Goal: Transaction & Acquisition: Obtain resource

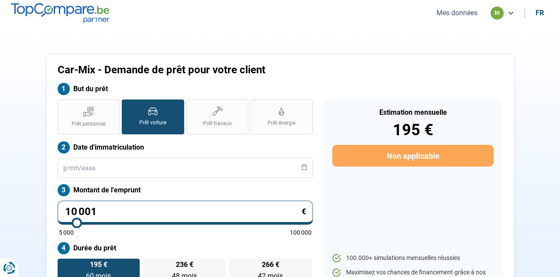
scroll to position [28, 0]
click at [451, 14] on button "Mes données" at bounding box center [457, 12] width 46 height 9
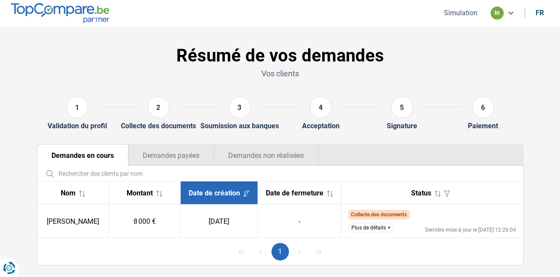
click at [387, 231] on button "Plus de détails" at bounding box center [370, 228] width 45 height 10
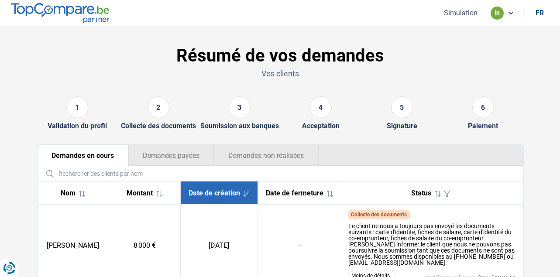
click at [472, 14] on button "Simulation" at bounding box center [460, 12] width 39 height 9
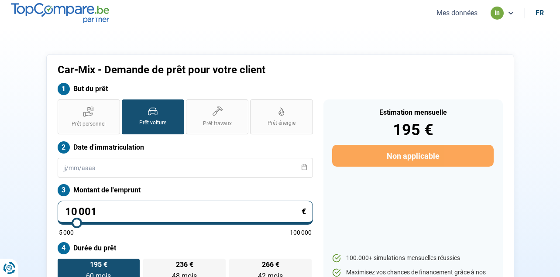
click at [462, 16] on button "Mes données" at bounding box center [457, 12] width 46 height 9
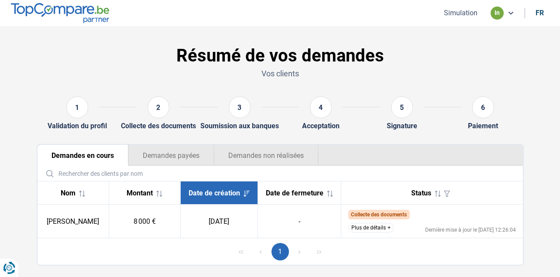
scroll to position [22, 0]
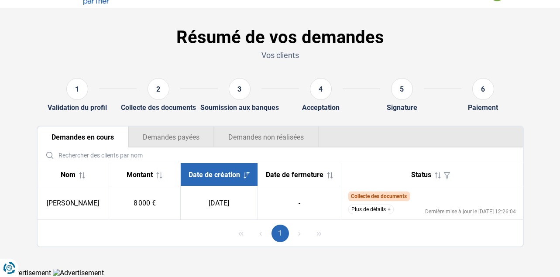
click at [376, 209] on button "Plus de détails" at bounding box center [370, 210] width 45 height 10
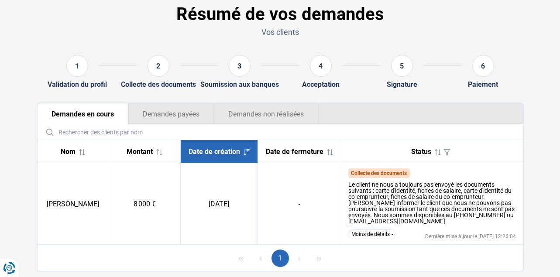
scroll to position [59, 0]
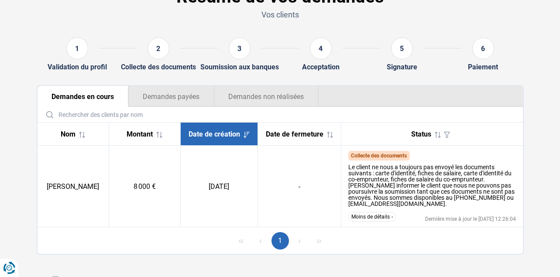
click at [444, 136] on icon "button" at bounding box center [447, 135] width 6 height 6
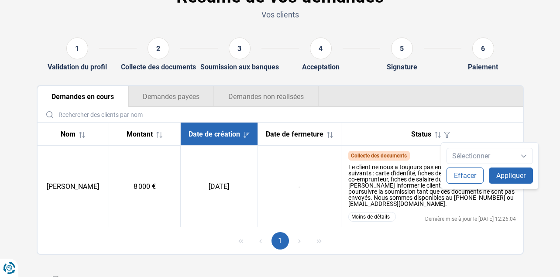
click at [474, 155] on span "Sélectionner" at bounding box center [474, 155] width 55 height 15
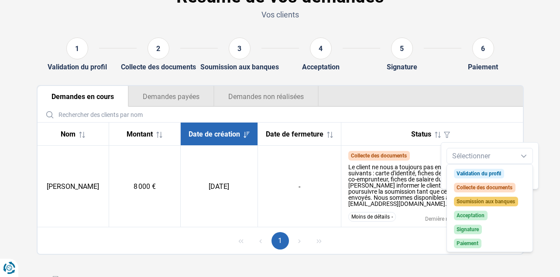
click at [536, 98] on section "Résumé de vos demandes Vos clients 1 Validation du profil 2 Collecte des docume…" at bounding box center [280, 121] width 560 height 309
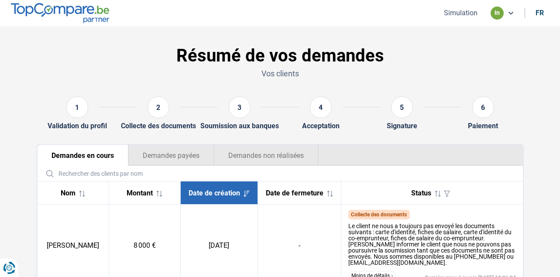
scroll to position [0, 0]
